Goal: Information Seeking & Learning: Learn about a topic

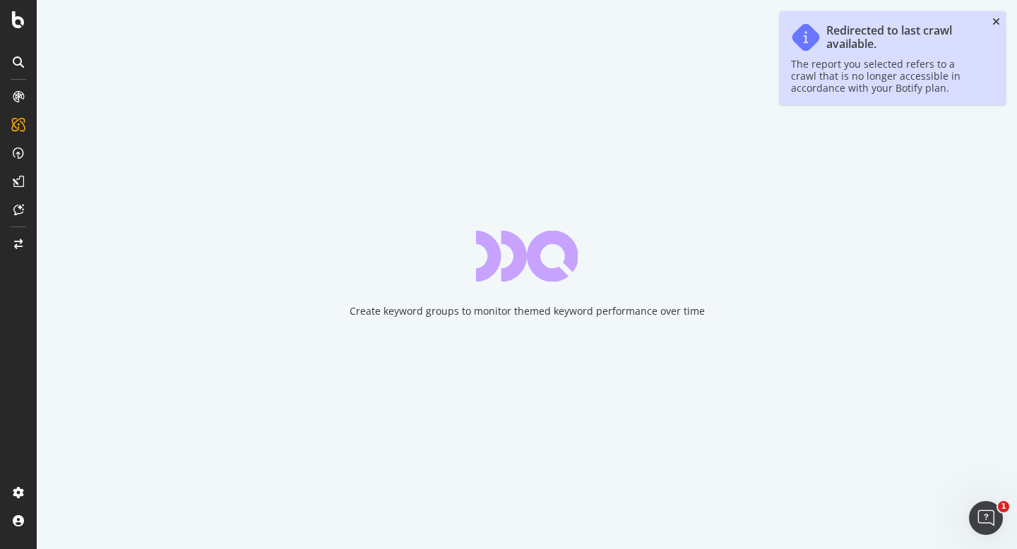
click at [994, 20] on icon "close toast" at bounding box center [996, 22] width 8 height 10
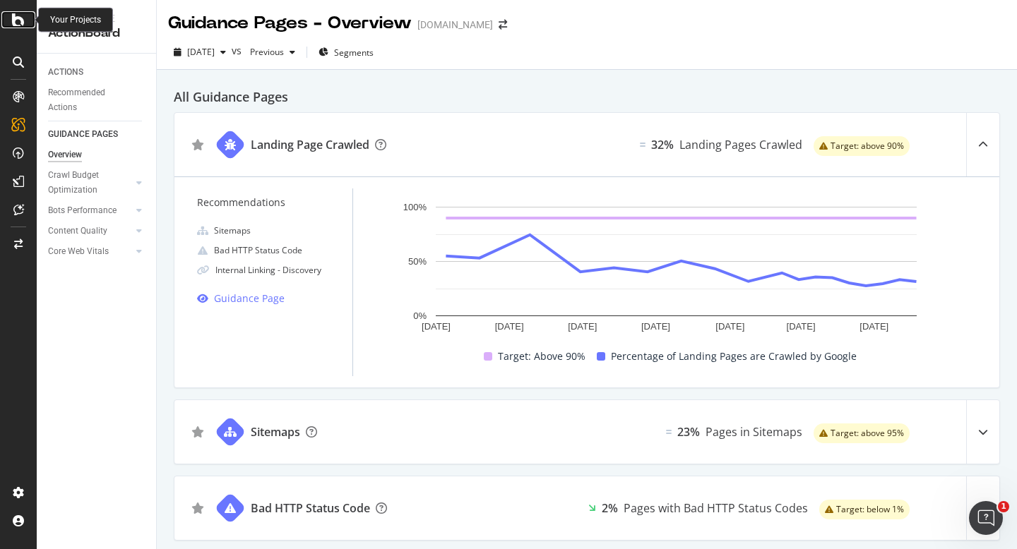
click at [18, 22] on icon at bounding box center [18, 19] width 13 height 17
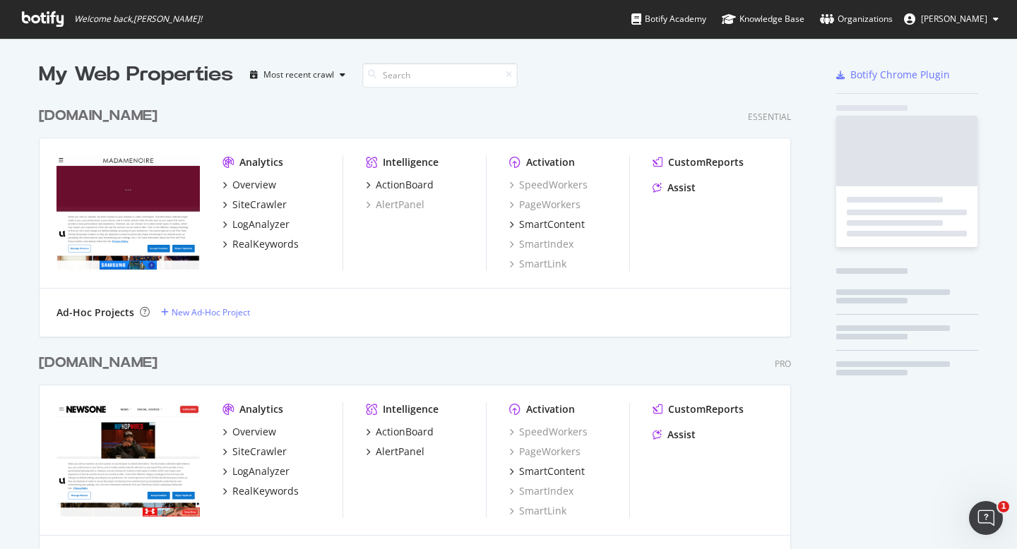
scroll to position [549, 1017]
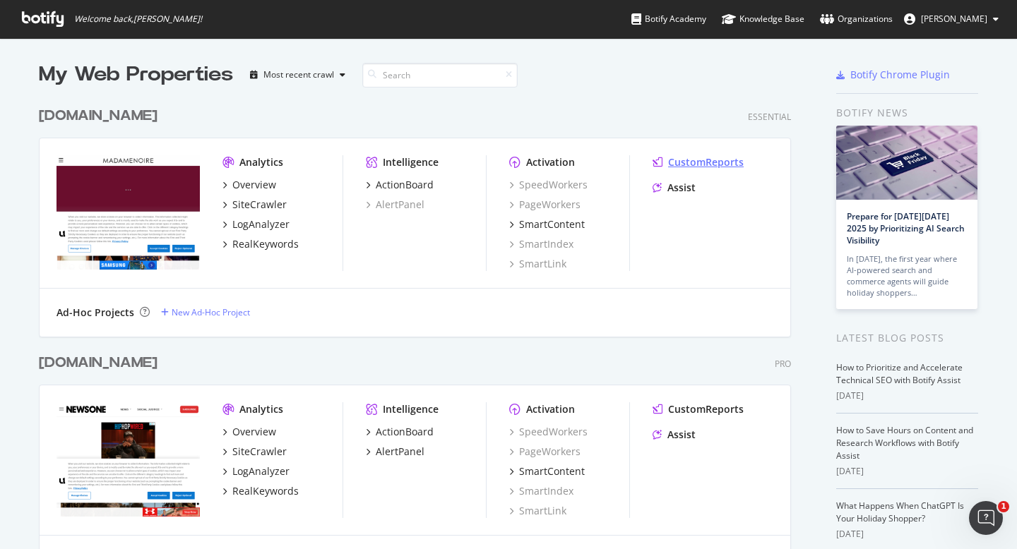
click at [700, 162] on div "CustomReports" at bounding box center [706, 162] width 76 height 14
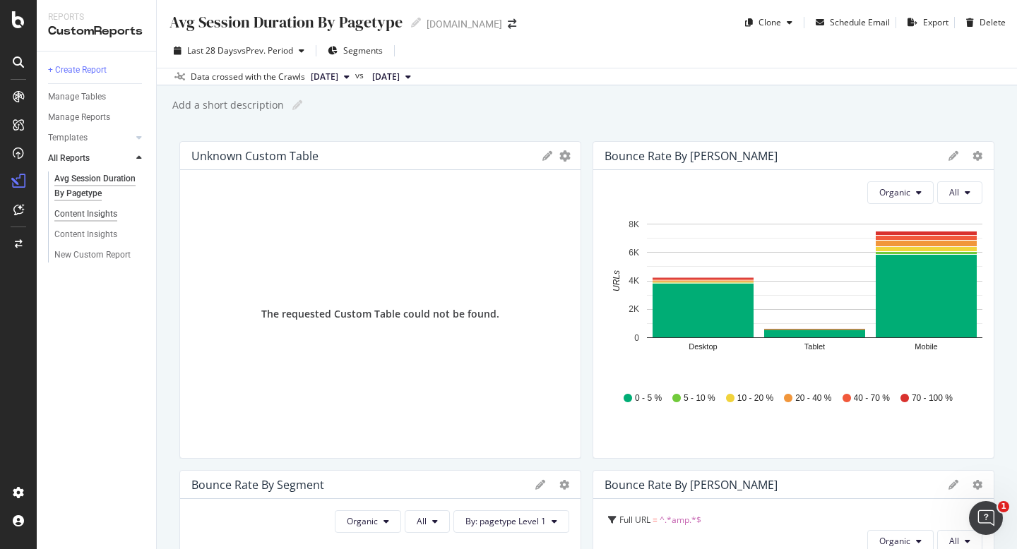
click at [90, 210] on div "Content Insights" at bounding box center [85, 214] width 63 height 15
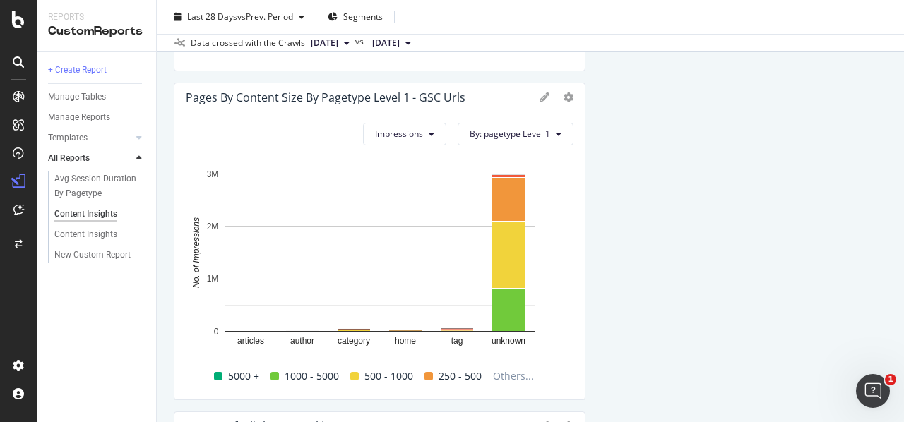
scroll to position [1061, 0]
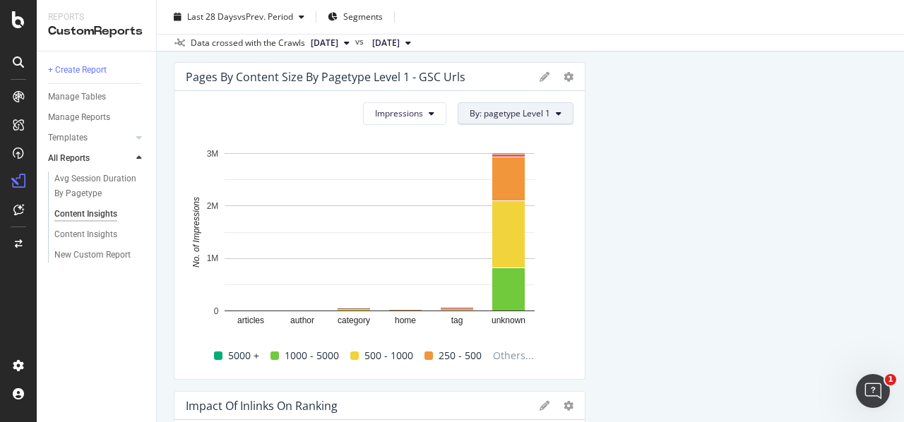
click at [509, 112] on span "By: pagetype Level 1" at bounding box center [510, 113] width 81 height 12
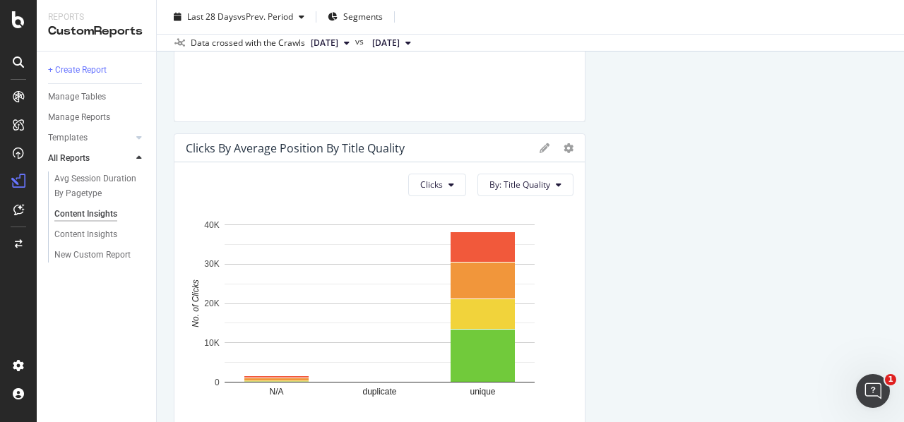
scroll to position [2353, 0]
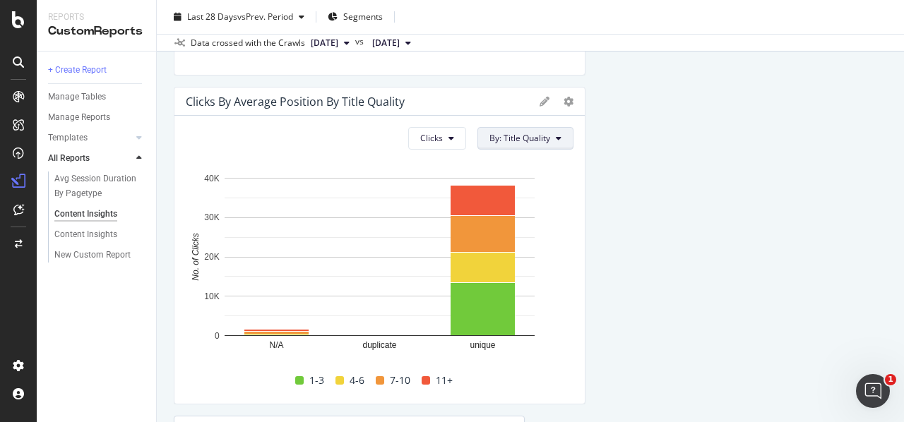
click at [521, 145] on button "By: Title Quality" at bounding box center [525, 138] width 96 height 23
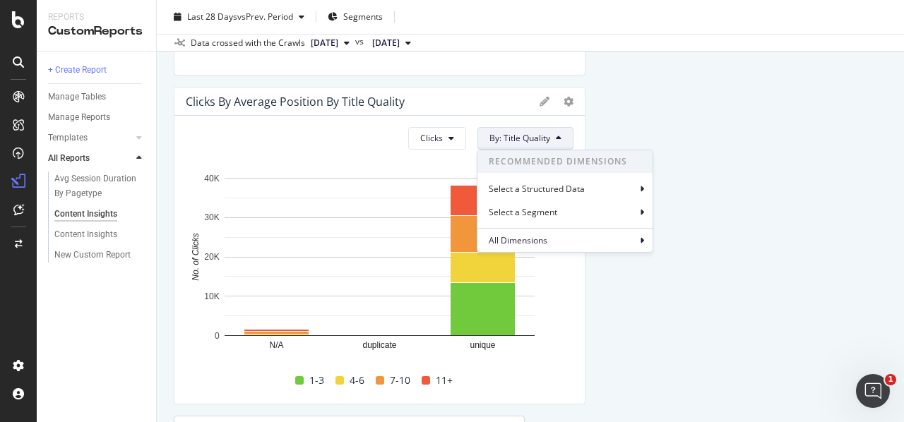
click at [521, 143] on span "By: Title Quality" at bounding box center [519, 138] width 61 height 12
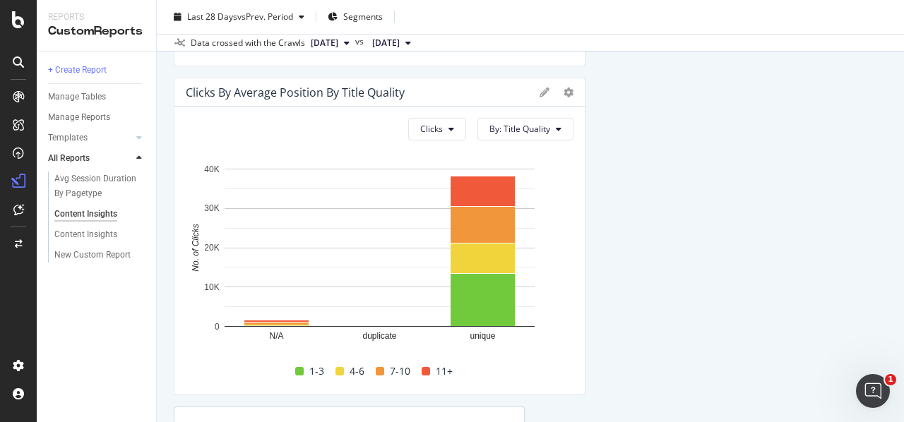
scroll to position [2375, 0]
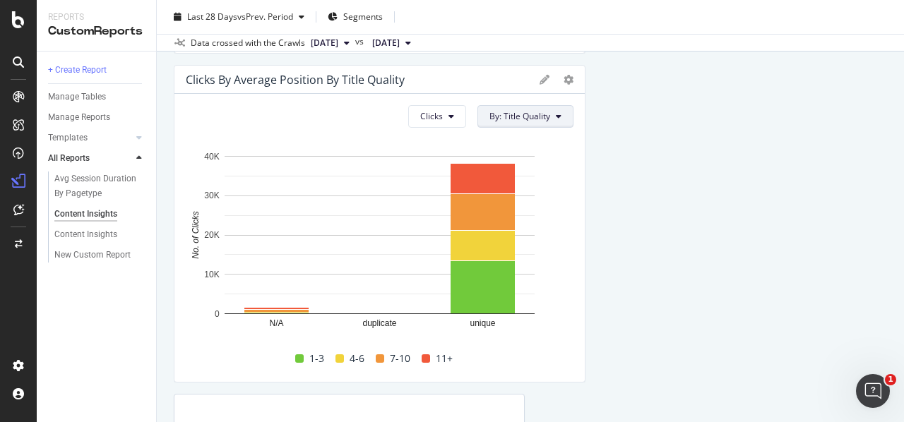
click at [501, 114] on span "By: Title Quality" at bounding box center [519, 116] width 61 height 12
click at [458, 117] on button "Clicks" at bounding box center [437, 116] width 58 height 23
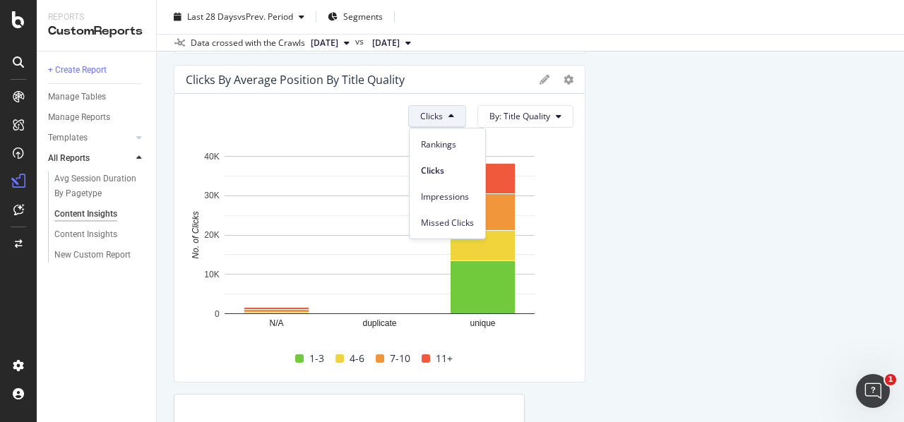
click at [458, 117] on button "Clicks" at bounding box center [437, 116] width 58 height 23
